Goal: Find contact information: Obtain details needed to contact an individual or organization

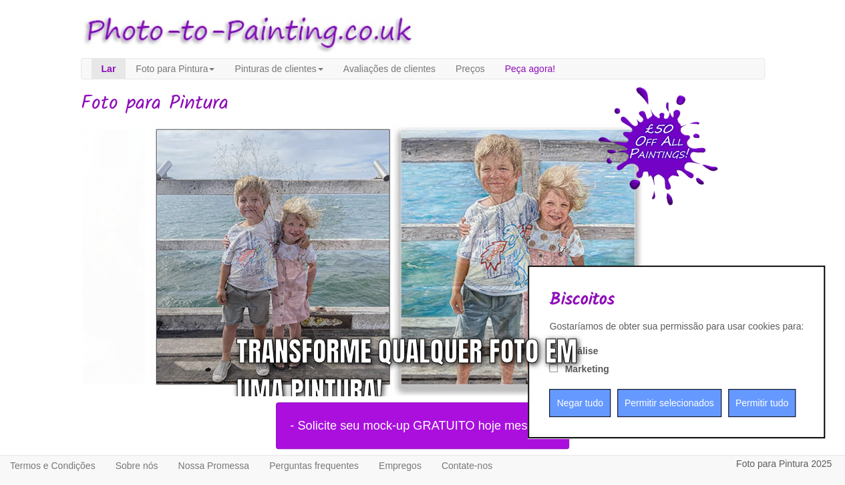
click at [755, 400] on input "Permitir tudo" at bounding box center [761, 403] width 67 height 28
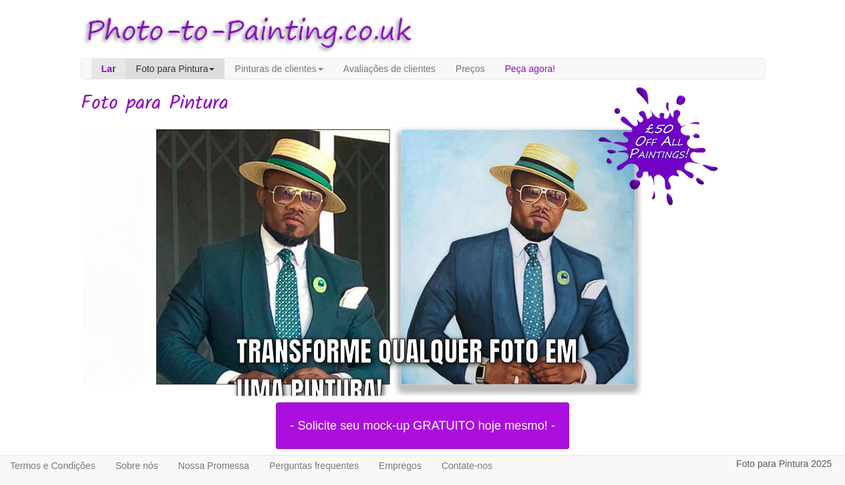
click at [208, 67] on font "Foto para Pintura" at bounding box center [172, 68] width 72 height 11
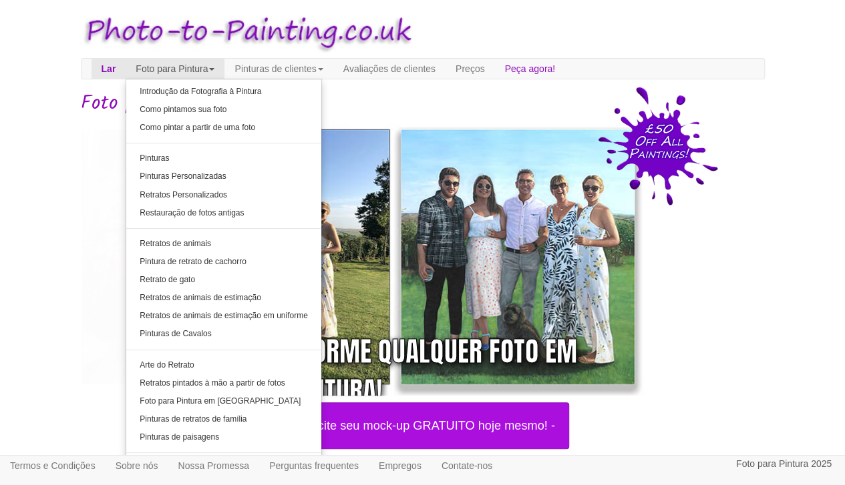
click at [717, 254] on div at bounding box center [413, 257] width 684 height 278
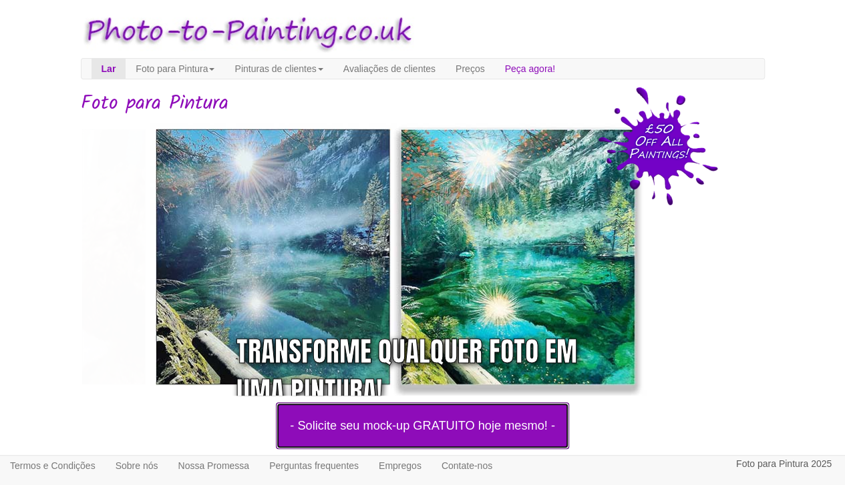
click at [337, 421] on font "- Solicite seu mock-up GRATUITO hoje mesmo! -" at bounding box center [422, 426] width 265 height 13
